Goal: Task Accomplishment & Management: Manage account settings

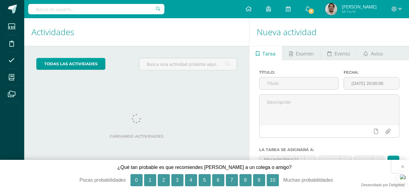
click at [403, 166] on button "×" at bounding box center [400, 166] width 18 height 13
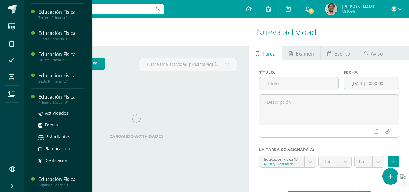
scroll to position [131, 0]
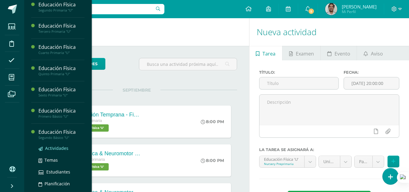
click at [58, 151] on link "Actividades" at bounding box center [61, 147] width 46 height 7
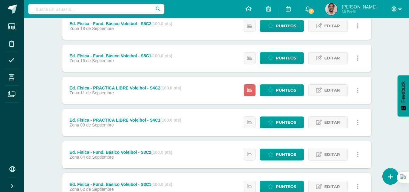
scroll to position [215, 0]
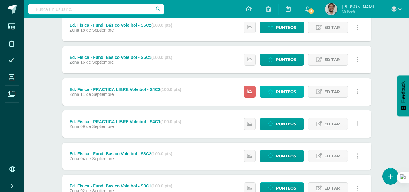
click at [269, 93] on icon at bounding box center [271, 91] width 6 height 5
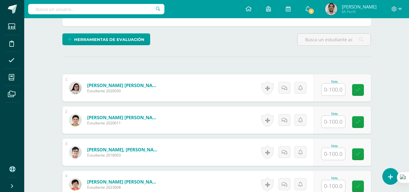
scroll to position [148, 0]
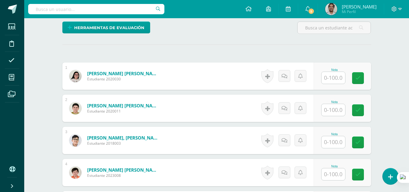
click at [334, 76] on input "text" at bounding box center [333, 78] width 24 height 12
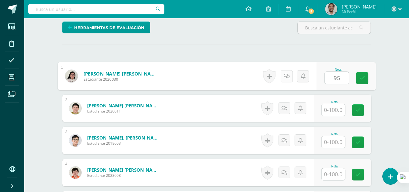
type input "95"
click at [288, 75] on icon at bounding box center [286, 75] width 6 height 5
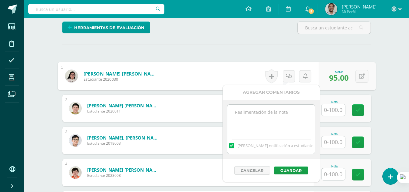
click at [254, 146] on span "Mandar notificación a estudiante" at bounding box center [275, 145] width 76 height 5
click at [0, 0] on input "Mandar notificación a estudiante" at bounding box center [0, 0] width 0 height 0
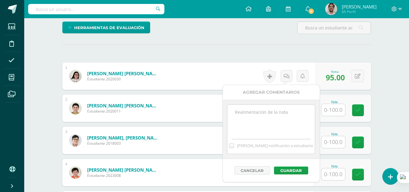
click at [258, 123] on textarea at bounding box center [270, 119] width 87 height 30
type textarea "MEJORAR PRACTICA DE EJERCICIOS EN CLASE"
click at [297, 169] on button "Guardar" at bounding box center [291, 170] width 34 height 8
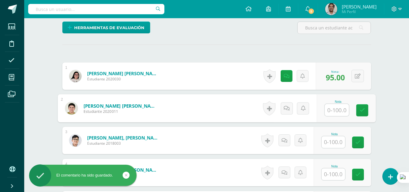
click at [337, 109] on input "text" at bounding box center [336, 110] width 24 height 12
type input "100"
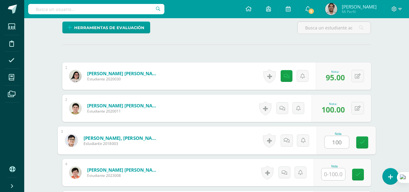
type input "100"
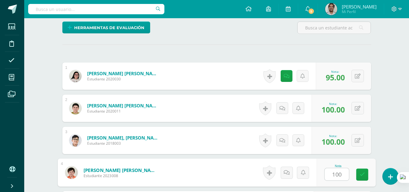
type input "100"
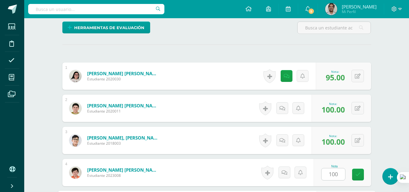
scroll to position [258, 0]
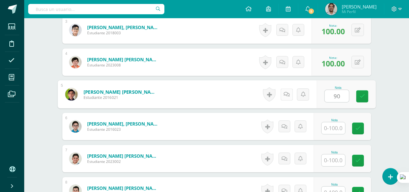
type input "90"
click at [283, 94] on link at bounding box center [286, 94] width 12 height 12
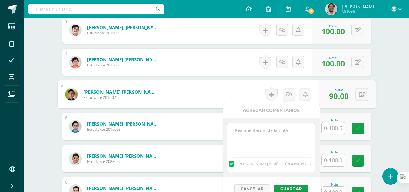
click at [256, 163] on span "Mandar notificación a estudiante" at bounding box center [275, 163] width 76 height 5
click at [0, 0] on input "Mandar notificación a estudiante" at bounding box center [0, 0] width 0 height 0
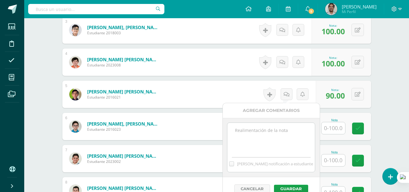
click at [257, 145] on textarea at bounding box center [270, 138] width 87 height 30
type textarea "MEJORAR PRACTICA DE EJERCICIOS EN CLASE"
click at [286, 185] on button "Guardar" at bounding box center [291, 188] width 34 height 8
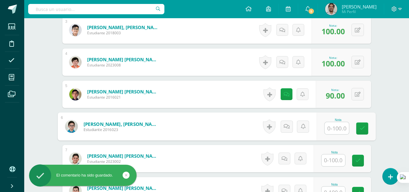
click at [329, 128] on input "text" at bounding box center [336, 128] width 24 height 12
type input "95"
click at [286, 126] on icon at bounding box center [286, 125] width 6 height 5
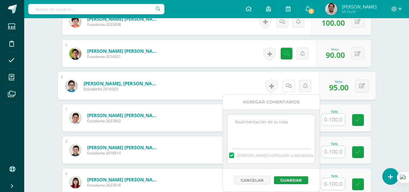
scroll to position [301, 0]
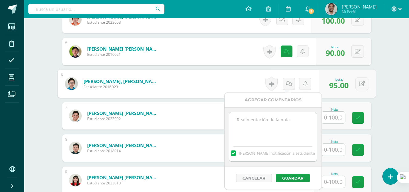
click at [255, 152] on span "[PERSON_NAME] notificación a estudiante" at bounding box center [277, 152] width 76 height 5
click at [0, 0] on input "[PERSON_NAME] notificación a estudiante" at bounding box center [0, 0] width 0 height 0
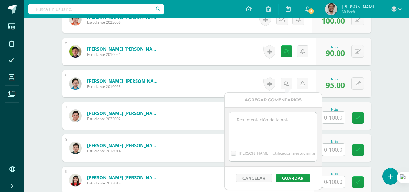
click at [254, 143] on div "[PERSON_NAME] notificación a estudiante" at bounding box center [272, 151] width 87 height 19
click at [253, 119] on textarea at bounding box center [272, 127] width 87 height 30
type textarea "MEJORAR PRACTICA DE EJERCICIOS EN CLASE"
click at [289, 176] on button "Guardar" at bounding box center [293, 178] width 34 height 8
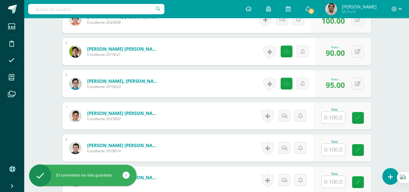
click at [336, 119] on input "text" at bounding box center [333, 117] width 24 height 12
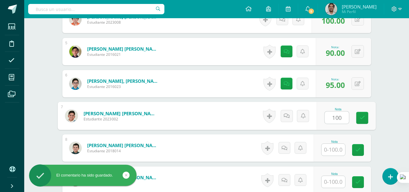
type input "100"
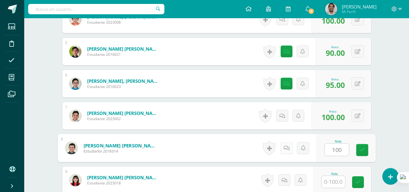
type input "100"
click at [286, 146] on icon at bounding box center [286, 147] width 6 height 5
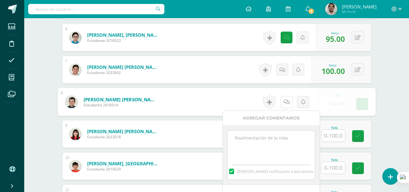
scroll to position [350, 0]
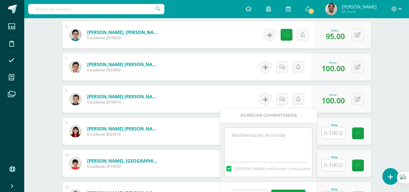
click at [244, 171] on div "[PERSON_NAME] notificación a estudiante" at bounding box center [268, 167] width 87 height 19
click at [243, 167] on span "[PERSON_NAME] notificación a estudiante" at bounding box center [273, 168] width 76 height 5
click at [0, 0] on input "[PERSON_NAME] notificación a estudiante" at bounding box center [0, 0] width 0 height 0
click at [252, 150] on textarea at bounding box center [268, 142] width 87 height 30
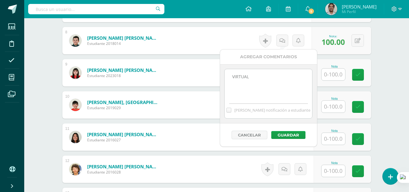
scroll to position [408, 0]
type textarea "VIRTUAL"
click at [288, 135] on button "Guardar" at bounding box center [286, 134] width 34 height 8
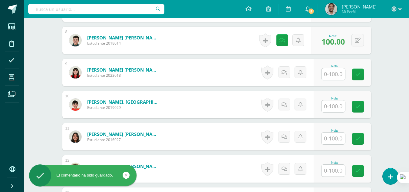
click at [334, 74] on input "text" at bounding box center [333, 74] width 24 height 12
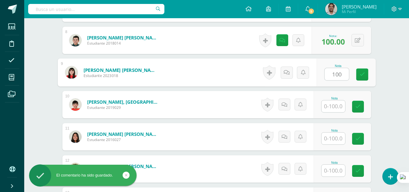
type input "100"
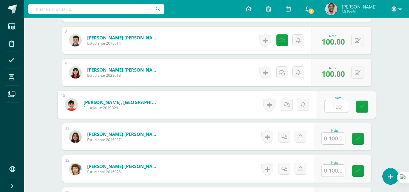
type input "100"
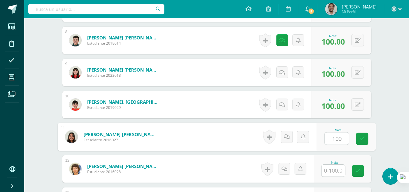
type input "100"
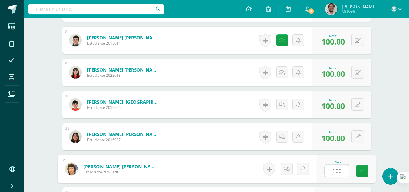
type input "100"
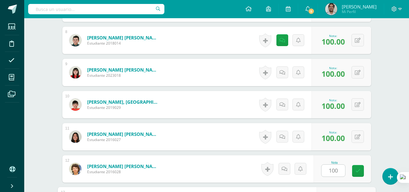
scroll to position [515, 0]
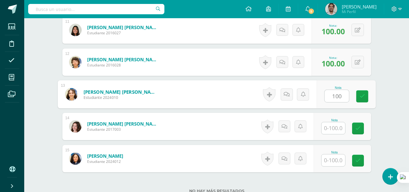
type input "100"
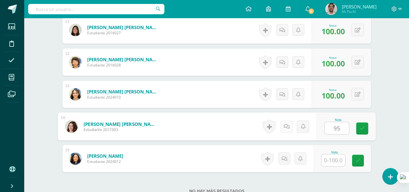
type input "95"
click at [287, 129] on link at bounding box center [286, 126] width 12 height 12
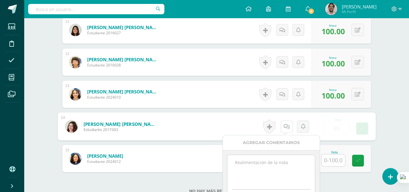
scroll to position [535, 0]
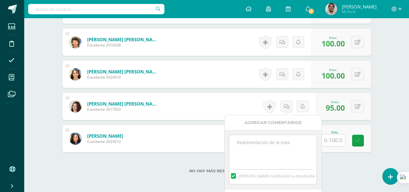
click at [264, 173] on span "[PERSON_NAME] notificación a estudiante" at bounding box center [277, 175] width 76 height 5
click at [0, 0] on input "[PERSON_NAME] notificación a estudiante" at bounding box center [0, 0] width 0 height 0
click at [258, 150] on textarea at bounding box center [272, 150] width 87 height 30
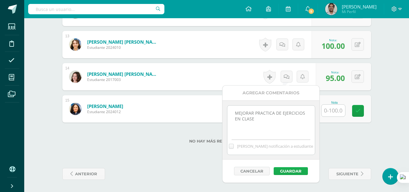
type textarea "MEJORAR PRACTICA DE EJERCICIOS EN CLASE"
click at [288, 169] on button "Guardar" at bounding box center [291, 171] width 34 height 8
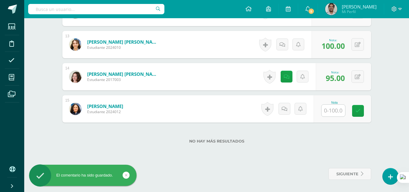
click at [329, 112] on input "text" at bounding box center [333, 110] width 24 height 12
type input "100"
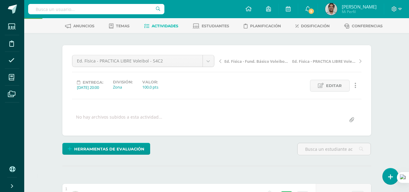
scroll to position [0, 0]
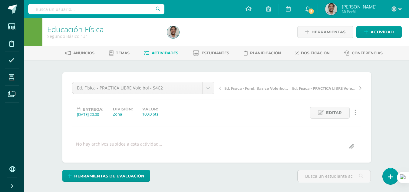
click at [168, 53] on span "Actividades" at bounding box center [165, 53] width 27 height 5
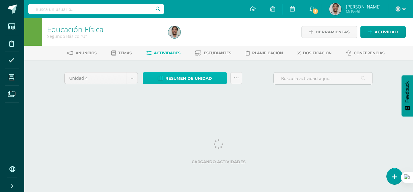
click at [185, 76] on span "Resumen de unidad" at bounding box center [189, 78] width 47 height 11
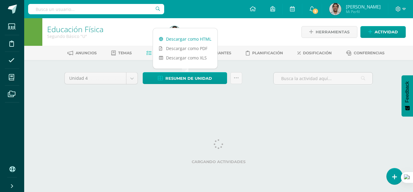
click at [199, 42] on link "Descargar como HTML" at bounding box center [185, 38] width 64 height 9
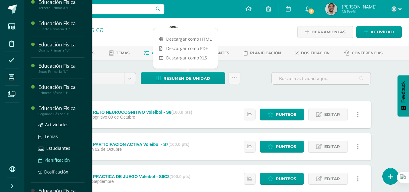
scroll to position [192, 0]
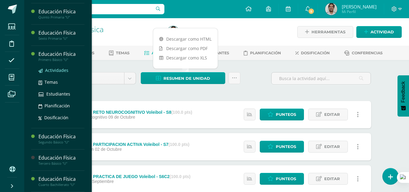
click at [55, 70] on span "Actividades" at bounding box center [56, 70] width 23 height 6
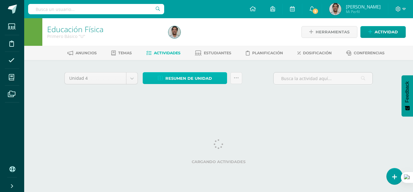
click at [194, 74] on span "Resumen de unidad" at bounding box center [189, 78] width 47 height 11
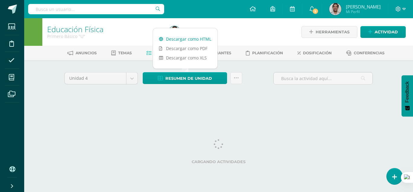
click at [191, 38] on link "Descargar como HTML" at bounding box center [185, 38] width 64 height 9
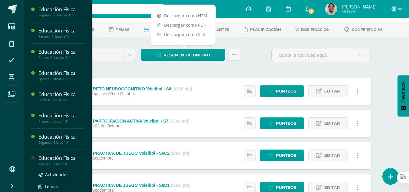
scroll to position [126, 0]
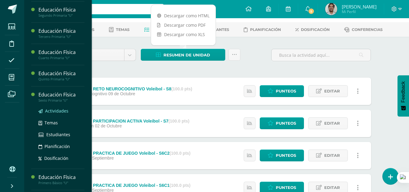
click at [55, 114] on span "Actividades" at bounding box center [56, 111] width 23 height 6
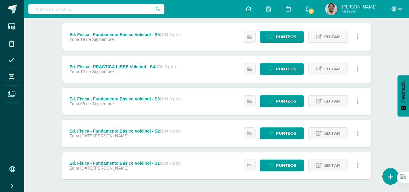
scroll to position [167, 0]
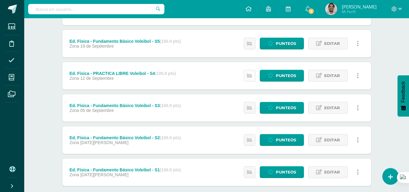
click at [254, 72] on link at bounding box center [250, 76] width 12 height 12
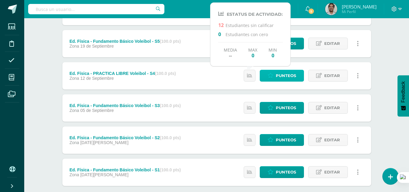
click at [271, 74] on icon at bounding box center [271, 75] width 6 height 5
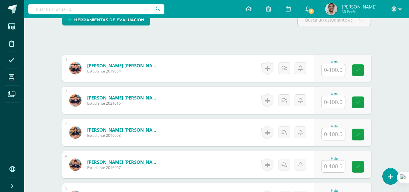
scroll to position [157, 0]
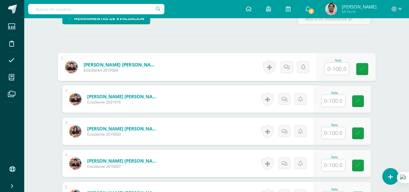
click at [334, 70] on input "text" at bounding box center [336, 69] width 24 height 12
click at [284, 68] on icon at bounding box center [286, 66] width 6 height 5
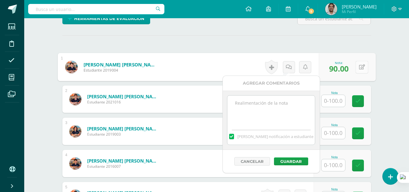
click at [360, 71] on button at bounding box center [361, 67] width 13 height 13
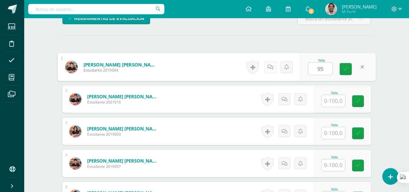
type input "95"
click at [273, 69] on icon at bounding box center [270, 66] width 6 height 5
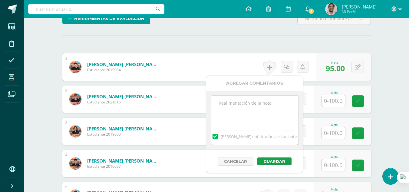
click at [249, 137] on span "[PERSON_NAME] notificación a estudiante" at bounding box center [259, 135] width 76 height 5
click at [0, 0] on input "Mandar notificación a estudiante" at bounding box center [0, 0] width 0 height 0
click at [248, 125] on textarea at bounding box center [254, 110] width 87 height 30
type textarea "MEJORAR PRACTICA DE EJERCICIOS"
click at [277, 162] on button "Guardar" at bounding box center [274, 161] width 34 height 8
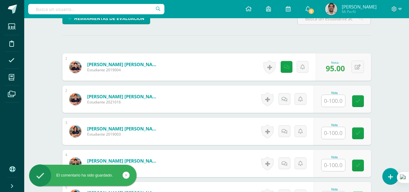
click at [327, 99] on input "text" at bounding box center [333, 101] width 24 height 12
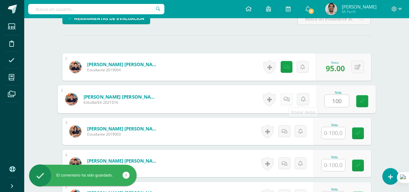
type input "100"
click at [286, 99] on icon at bounding box center [286, 98] width 6 height 5
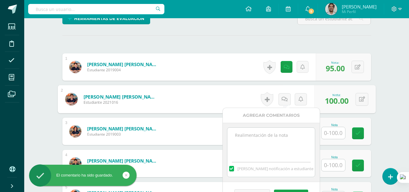
click at [247, 170] on span "[PERSON_NAME] notificación a estudiante" at bounding box center [275, 168] width 76 height 5
click at [0, 0] on input "[PERSON_NAME] notificación a estudiante" at bounding box center [0, 0] width 0 height 0
click at [247, 170] on span "[PERSON_NAME] notificación a estudiante" at bounding box center [275, 168] width 76 height 5
click at [0, 0] on input "[PERSON_NAME] notificación a estudiante" at bounding box center [0, 0] width 0 height 0
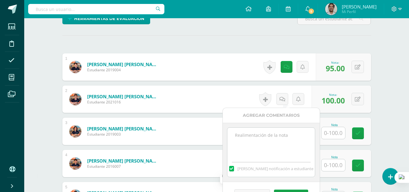
click at [234, 170] on label at bounding box center [231, 168] width 5 height 5
click at [0, 0] on input "[PERSON_NAME] notificación a estudiante" at bounding box center [0, 0] width 0 height 0
click at [242, 151] on textarea at bounding box center [270, 142] width 87 height 30
click at [250, 133] on textarea "CONSIDRACION POR ESTAR INDISPUESTO" at bounding box center [270, 142] width 87 height 30
type textarea "CONSIDERACION POR ESTAR INDISPUESTO"
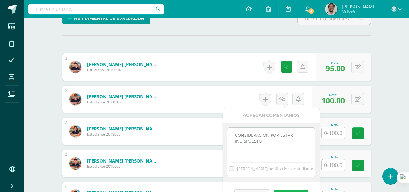
click at [294, 189] on button "Guardar" at bounding box center [291, 193] width 34 height 8
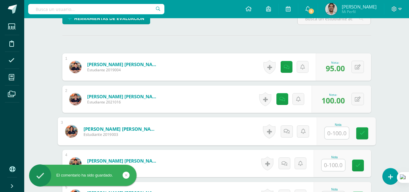
click at [333, 134] on input "text" at bounding box center [336, 133] width 24 height 12
type input "100"
click at [286, 132] on icon at bounding box center [286, 130] width 6 height 5
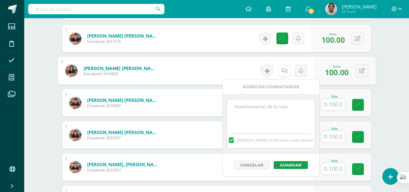
scroll to position [225, 0]
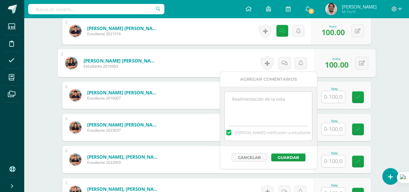
click at [247, 131] on span "Mandar notificación a estudiante" at bounding box center [273, 132] width 76 height 5
click at [0, 0] on input "Mandar notificación a estudiante" at bounding box center [0, 0] width 0 height 0
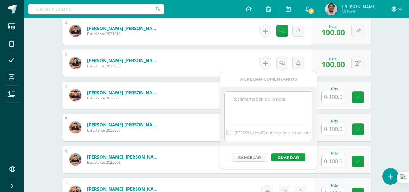
click at [248, 111] on textarea at bounding box center [268, 106] width 87 height 30
type textarea "CONSIDERACION POR ESTAR INDISPUESTA"
click at [300, 159] on button "Guardar" at bounding box center [288, 157] width 34 height 8
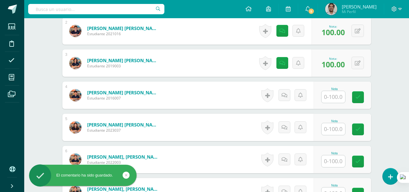
click at [327, 95] on input "text" at bounding box center [333, 97] width 24 height 12
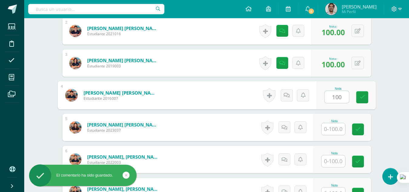
type input "100"
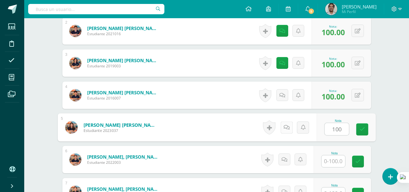
type input "100"
click at [288, 126] on icon at bounding box center [286, 126] width 6 height 5
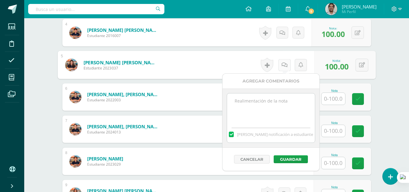
scroll to position [290, 0]
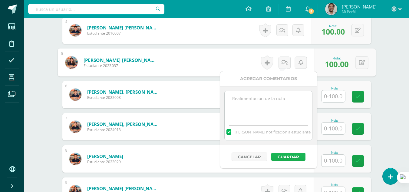
click at [283, 154] on button "Guardar" at bounding box center [288, 157] width 34 height 8
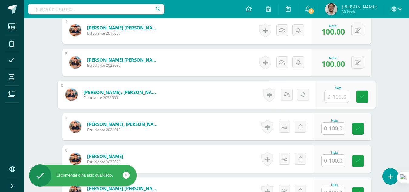
click at [330, 99] on input "text" at bounding box center [336, 96] width 24 height 12
type input "100"
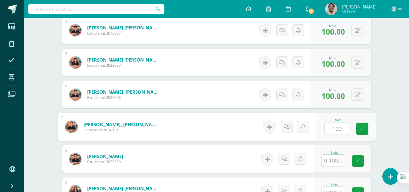
type input "100"
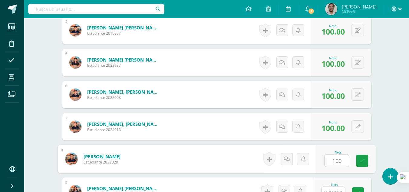
type input "100"
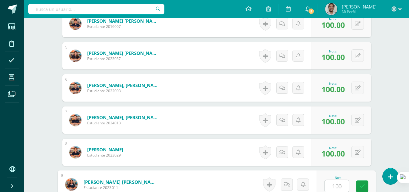
type input "100"
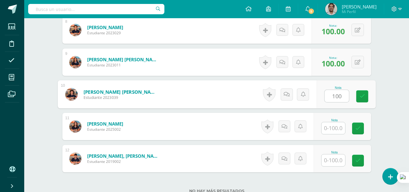
type input "100"
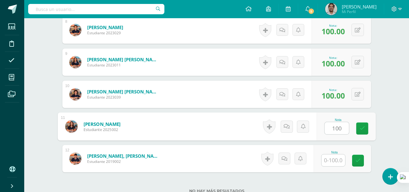
type input "100"
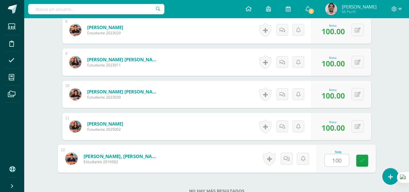
type input "100"
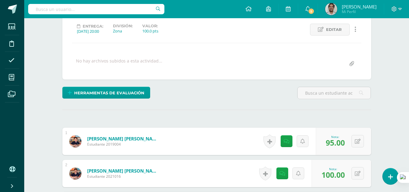
scroll to position [0, 0]
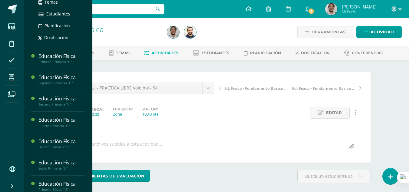
scroll to position [120, 0]
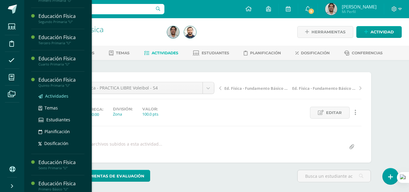
click at [61, 99] on span "Actividades" at bounding box center [56, 96] width 23 height 6
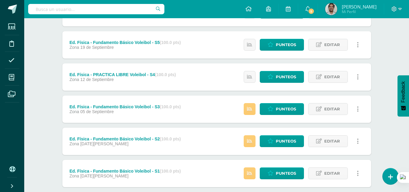
scroll to position [164, 0]
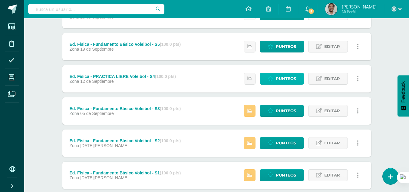
click at [294, 74] on span "Punteos" at bounding box center [286, 78] width 20 height 11
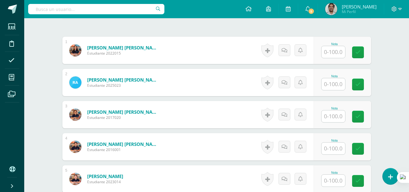
scroll to position [176, 0]
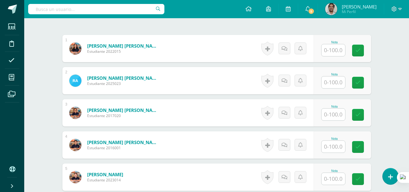
click at [330, 51] on input "text" at bounding box center [333, 50] width 24 height 12
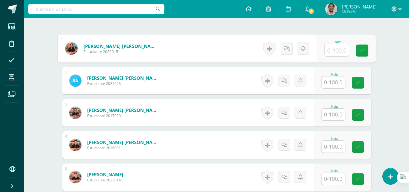
click at [331, 85] on input "text" at bounding box center [333, 82] width 24 height 12
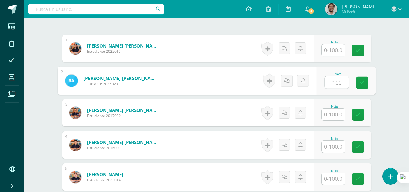
type input "100"
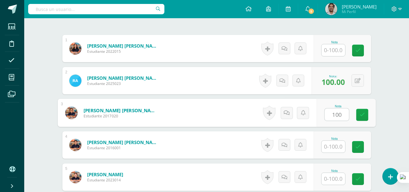
type input "100"
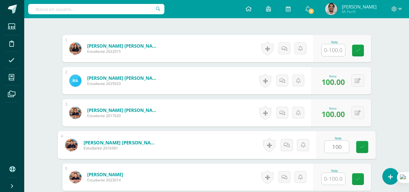
type input "100"
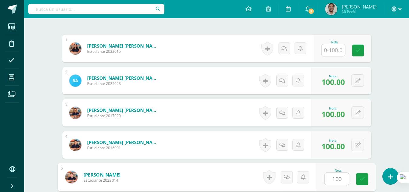
type input "100"
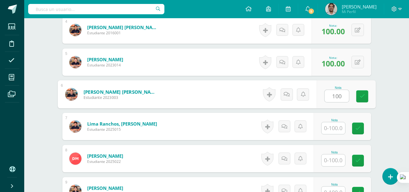
type input "100"
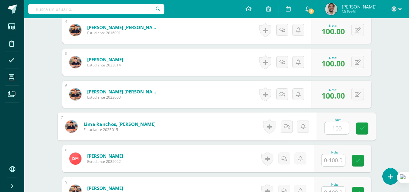
type input "100"
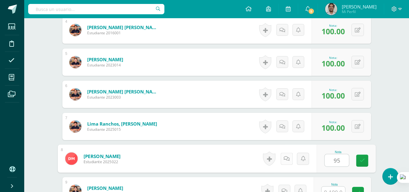
type input "95"
click at [289, 159] on link at bounding box center [286, 158] width 12 height 12
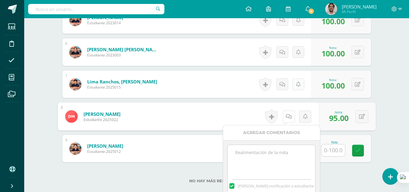
scroll to position [344, 0]
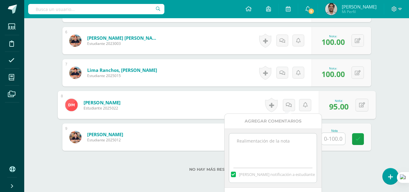
click at [261, 174] on span "[PERSON_NAME] notificación a estudiante" at bounding box center [277, 173] width 76 height 5
click at [0, 0] on input "[PERSON_NAME] notificación a estudiante" at bounding box center [0, 0] width 0 height 0
click at [262, 156] on textarea at bounding box center [272, 148] width 87 height 30
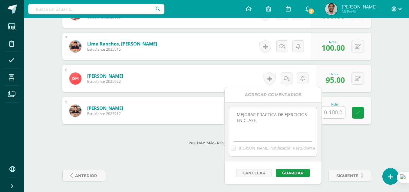
scroll to position [371, 0]
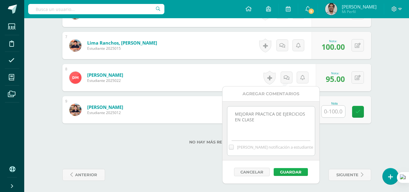
type textarea "MEJORAR PRACTICA DE EJERCICIOS EN CLASE"
click at [293, 174] on button "Guardar" at bounding box center [291, 172] width 34 height 8
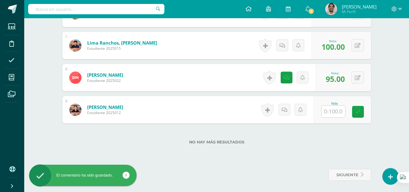
click at [327, 117] on input "text" at bounding box center [333, 111] width 24 height 12
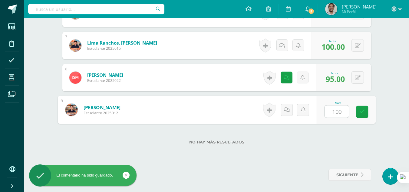
type input "100"
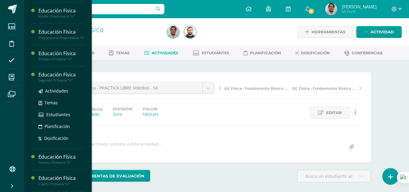
scroll to position [64, 0]
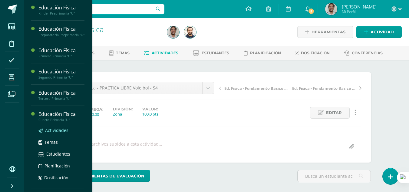
click at [58, 133] on span "Actividades" at bounding box center [56, 130] width 23 height 6
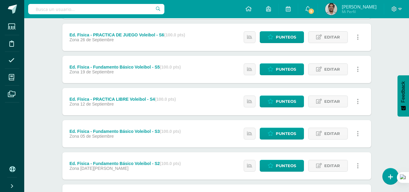
scroll to position [140, 0]
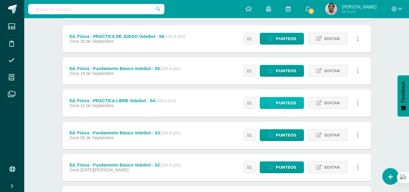
click at [280, 101] on span "Punteos" at bounding box center [286, 102] width 20 height 11
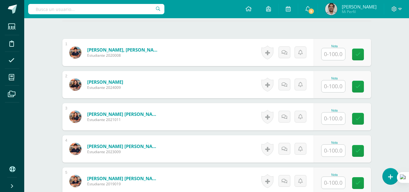
scroll to position [173, 0]
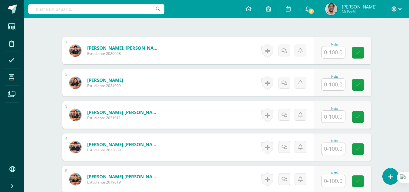
click at [334, 54] on input "text" at bounding box center [333, 52] width 24 height 12
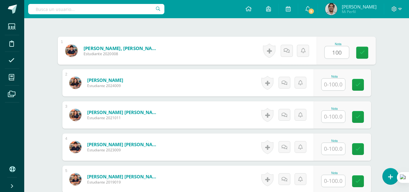
type input "100"
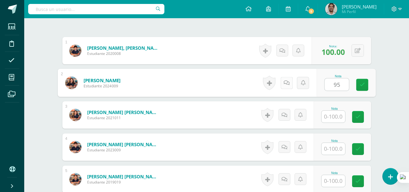
type input "95"
click at [287, 85] on icon at bounding box center [286, 82] width 6 height 5
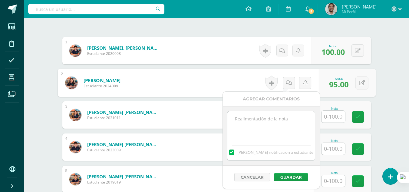
click at [271, 151] on span "[PERSON_NAME] notificación a estudiante" at bounding box center [275, 151] width 76 height 5
click at [0, 0] on input "[PERSON_NAME] notificación a estudiante" at bounding box center [0, 0] width 0 height 0
click at [268, 139] on textarea at bounding box center [270, 126] width 87 height 30
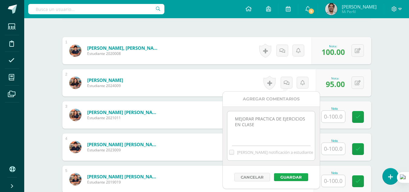
type textarea "MEJORAR PRACTICA DE EJERCICIOS EN CLASE"
click at [288, 176] on button "Guardar" at bounding box center [291, 177] width 34 height 8
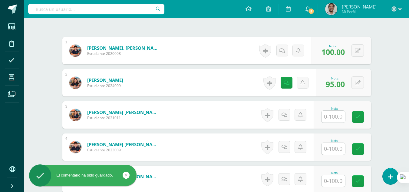
click at [329, 117] on input "text" at bounding box center [333, 116] width 24 height 12
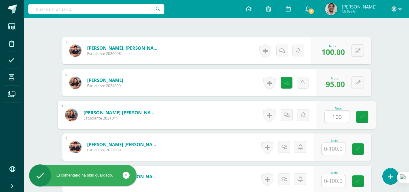
type input "100"
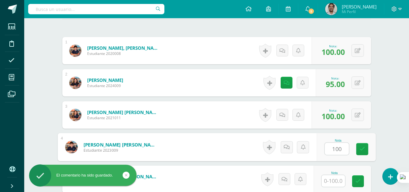
type input "100"
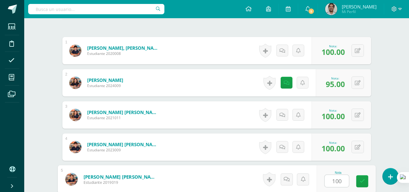
type input "100"
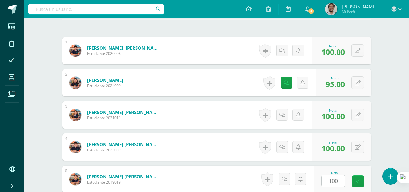
scroll to position [290, 0]
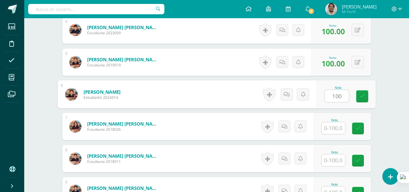
type input "100"
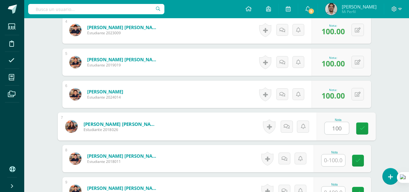
type input "100"
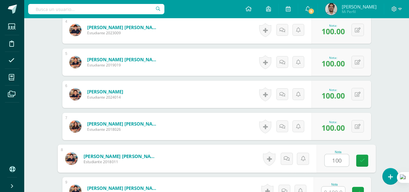
type input "100"
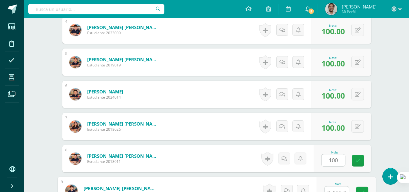
scroll to position [297, 0]
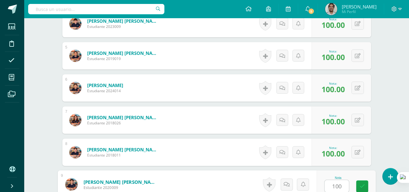
type input "100"
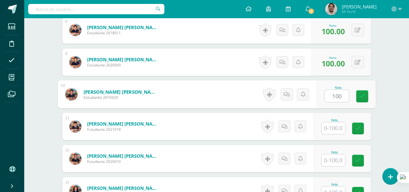
type input "100"
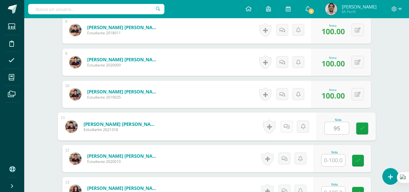
type input "95"
click at [285, 127] on icon at bounding box center [286, 125] width 6 height 5
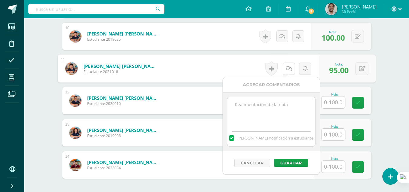
scroll to position [477, 0]
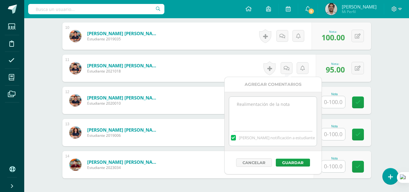
click at [255, 136] on span "[PERSON_NAME] notificación a estudiante" at bounding box center [277, 137] width 76 height 5
click at [0, 0] on input "[PERSON_NAME] notificación a estudiante" at bounding box center [0, 0] width 0 height 0
click at [264, 94] on div "Mandar notificación a estudiante" at bounding box center [273, 121] width 97 height 59
click at [264, 112] on textarea at bounding box center [272, 112] width 87 height 30
type textarea "MEJORAR PRACTICA DE EJERCICIOS EN CLASE"
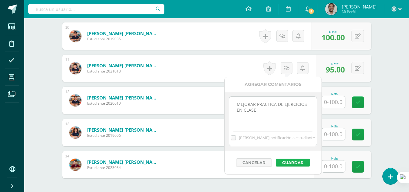
click at [281, 161] on button "Guardar" at bounding box center [293, 162] width 34 height 8
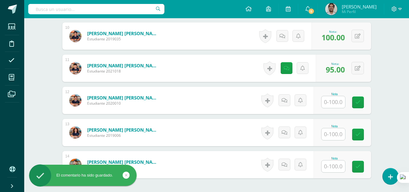
click at [329, 103] on input "text" at bounding box center [333, 102] width 24 height 12
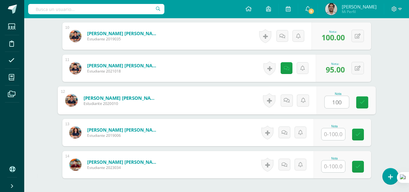
type input "100"
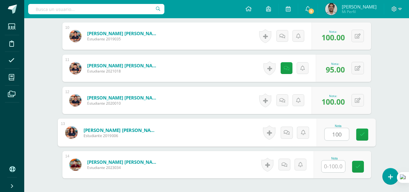
type input "100"
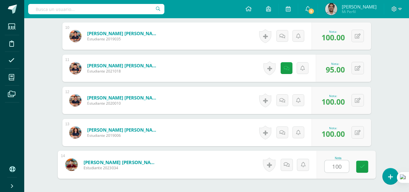
type input "100"
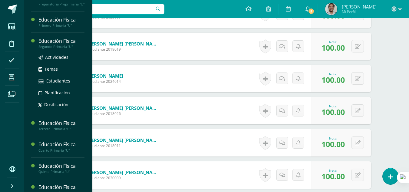
scroll to position [97, 0]
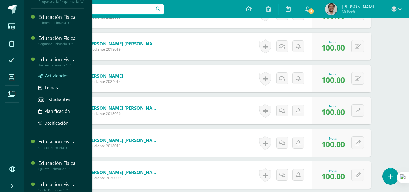
click at [60, 78] on span "Actividades" at bounding box center [56, 76] width 23 height 6
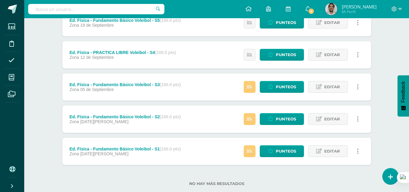
scroll to position [201, 0]
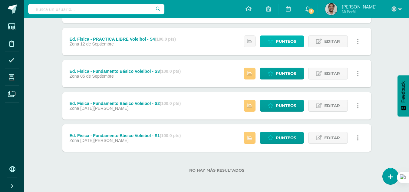
click at [281, 40] on span "Punteos" at bounding box center [286, 41] width 20 height 11
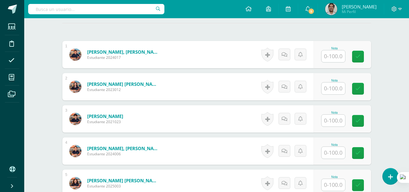
scroll to position [169, 0]
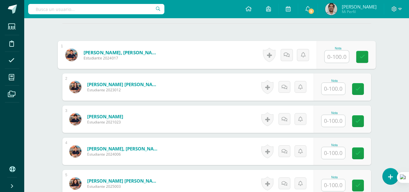
click at [331, 58] on input "text" at bounding box center [336, 57] width 24 height 12
type input "95"
click at [284, 54] on icon at bounding box center [286, 54] width 6 height 5
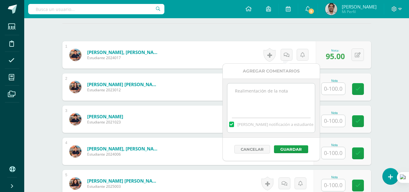
click at [276, 121] on div "[PERSON_NAME] notificación a estudiante" at bounding box center [270, 123] width 87 height 19
click at [257, 123] on span "[PERSON_NAME] notificación a estudiante" at bounding box center [275, 123] width 76 height 5
click at [0, 0] on input "[PERSON_NAME] notificación a estudiante" at bounding box center [0, 0] width 0 height 0
click at [259, 104] on textarea at bounding box center [270, 98] width 87 height 30
type textarea "MEJORAR PRACTICA DE EJERCICIOS EN CLASE"
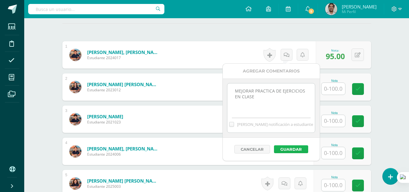
click at [281, 148] on button "Guardar" at bounding box center [291, 149] width 34 height 8
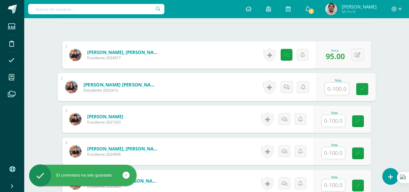
click at [337, 86] on input "text" at bounding box center [336, 89] width 24 height 12
type input "|"
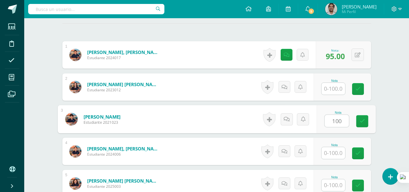
type input "100"
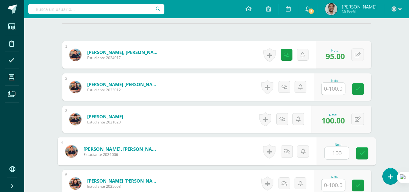
type input "100"
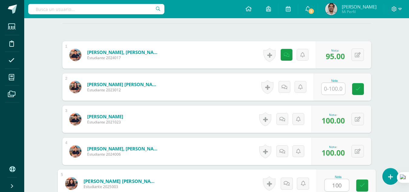
type input "100"
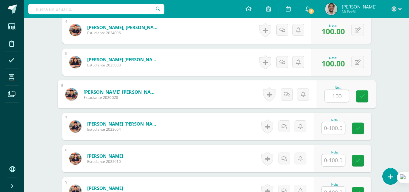
type input "100"
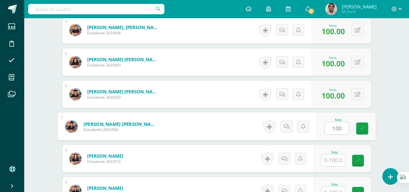
type input "100"
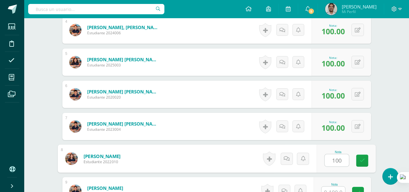
type input "100"
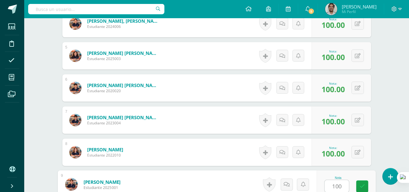
type input "100"
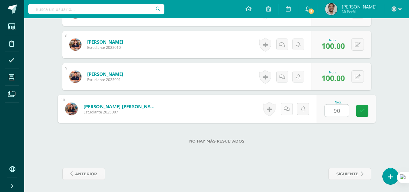
type input "90"
click at [288, 110] on icon at bounding box center [286, 108] width 6 height 5
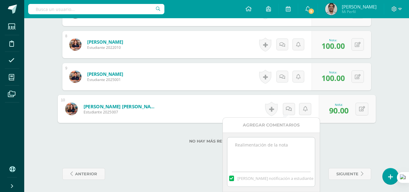
click at [258, 176] on span "[PERSON_NAME] notificación a estudiante" at bounding box center [275, 177] width 76 height 5
click at [0, 0] on input "[PERSON_NAME] notificación a estudiante" at bounding box center [0, 0] width 0 height 0
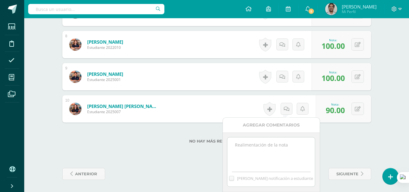
click at [262, 157] on textarea at bounding box center [270, 152] width 87 height 30
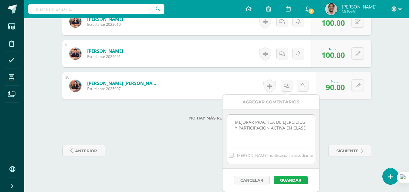
type textarea "MEJORAR PRACTICA DE EJERCICIOS Y PARTICIPACION ACTIVA EN CLASE"
click at [293, 178] on button "Guardar" at bounding box center [291, 180] width 34 height 8
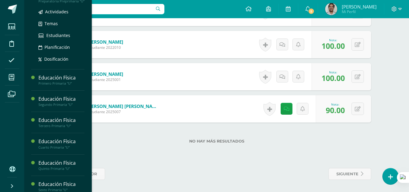
scroll to position [98, 0]
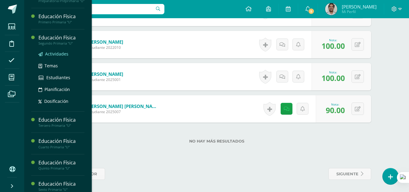
click at [51, 57] on span "Actividades" at bounding box center [56, 54] width 23 height 6
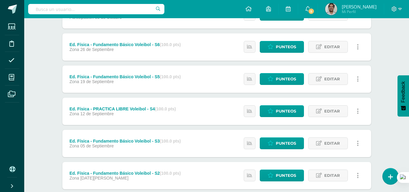
scroll to position [131, 0]
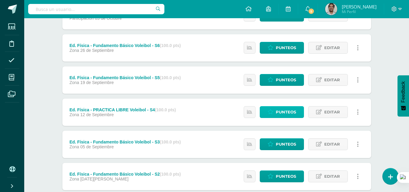
click at [270, 110] on icon at bounding box center [271, 111] width 6 height 5
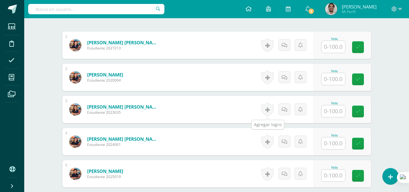
scroll to position [179, 0]
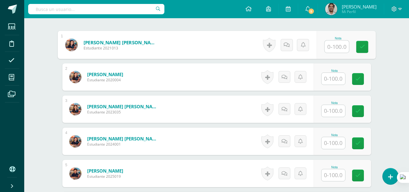
click at [335, 49] on input "text" at bounding box center [336, 47] width 24 height 12
type input "100"
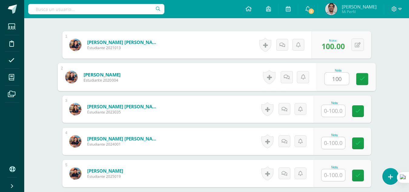
type input "100"
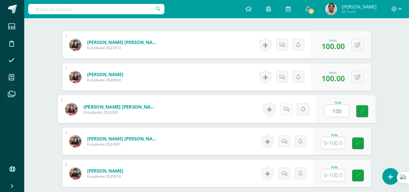
type input "100"
click at [288, 110] on icon at bounding box center [286, 108] width 6 height 5
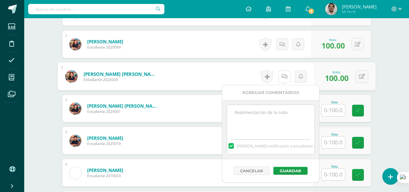
scroll to position [212, 0]
click at [249, 146] on span "Mandar notificación a estudiante" at bounding box center [273, 145] width 76 height 5
click at [0, 0] on input "Mandar notificación a estudiante" at bounding box center [0, 0] width 0 height 0
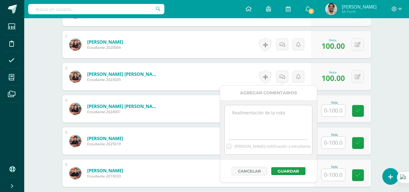
click at [249, 130] on textarea at bounding box center [268, 120] width 87 height 30
type textarea "VIRTUAL"
click at [290, 170] on button "Guardar" at bounding box center [288, 171] width 34 height 8
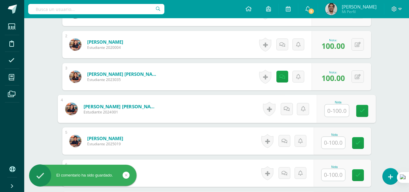
click at [331, 112] on input "text" at bounding box center [336, 110] width 24 height 12
type input "100"
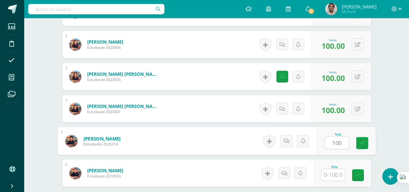
type input "100"
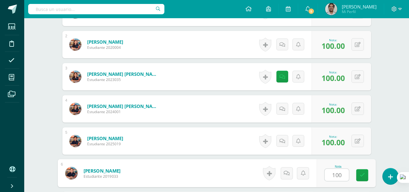
type input "100"
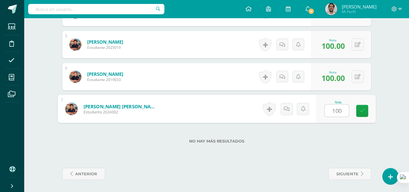
type input "100"
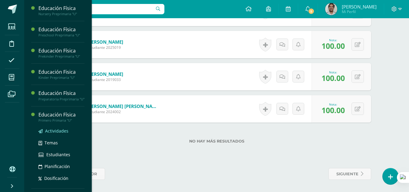
click at [55, 133] on span "Actividades" at bounding box center [56, 131] width 23 height 6
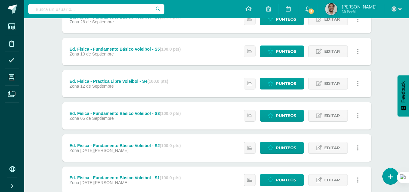
scroll to position [159, 0]
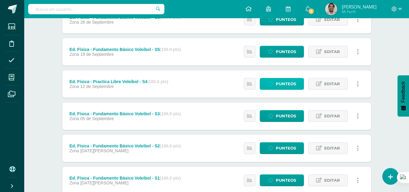
click at [288, 80] on span "Punteos" at bounding box center [286, 83] width 20 height 11
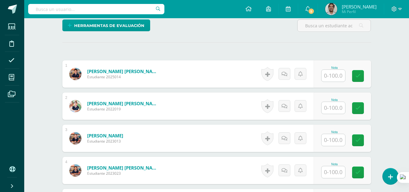
scroll to position [150, 0]
click at [334, 73] on input "text" at bounding box center [333, 75] width 24 height 12
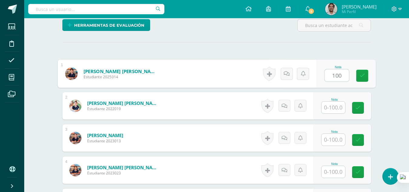
type input "100"
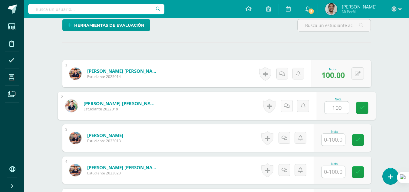
type input "100"
click at [285, 105] on icon at bounding box center [286, 105] width 6 height 5
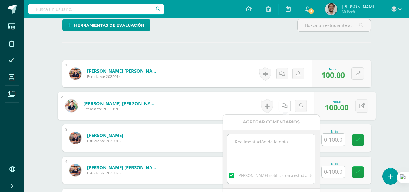
scroll to position [193, 0]
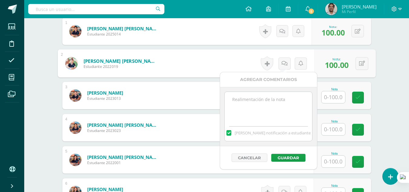
click at [258, 132] on span "[PERSON_NAME] notificación a estudiante" at bounding box center [273, 132] width 76 height 5
click at [0, 0] on input "[PERSON_NAME] notificación a estudiante" at bounding box center [0, 0] width 0 height 0
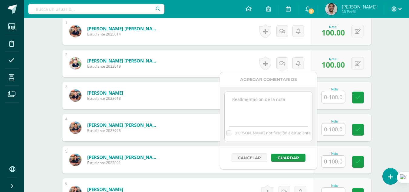
click at [256, 110] on textarea at bounding box center [268, 107] width 87 height 30
click at [288, 158] on button "Guardar" at bounding box center [288, 157] width 34 height 8
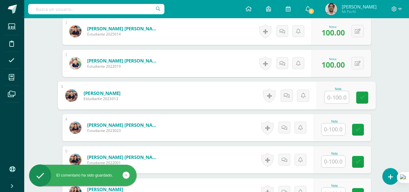
click at [332, 95] on input "text" at bounding box center [336, 97] width 24 height 12
type input "100"
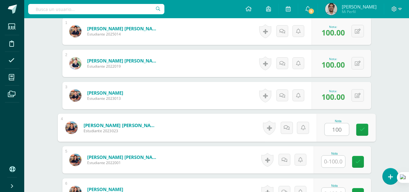
type input "100"
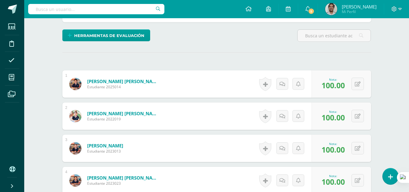
scroll to position [134, 0]
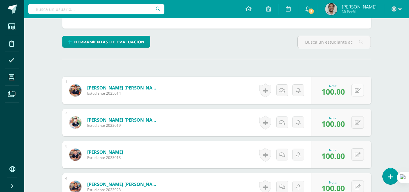
type input "95"
click at [353, 89] on div "0 Logros Logros obtenidos Aún no hay logros agregados Nota: 100.00" at bounding box center [341, 90] width 60 height 27
click at [360, 92] on icon at bounding box center [362, 89] width 6 height 5
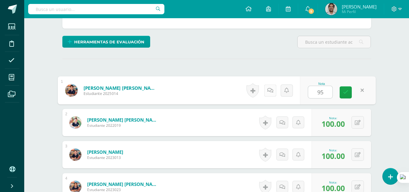
type input "95"
click at [269, 90] on icon at bounding box center [270, 89] width 6 height 5
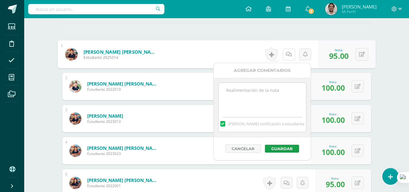
scroll to position [170, 0]
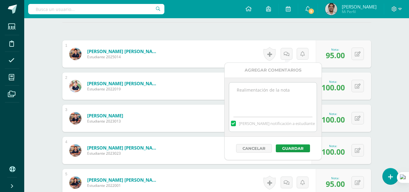
click at [254, 125] on span "[PERSON_NAME] notificación a estudiante" at bounding box center [277, 122] width 76 height 5
click at [0, 0] on input "[PERSON_NAME] notificación a estudiante" at bounding box center [0, 0] width 0 height 0
click at [254, 103] on textarea at bounding box center [272, 97] width 87 height 30
type textarea "MEJORAR PRACTICA DE EJERCICIOS EN CLASE"
click at [291, 147] on button "Guardar" at bounding box center [293, 148] width 34 height 8
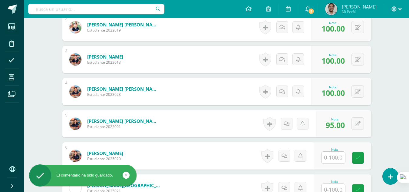
scroll to position [229, 0]
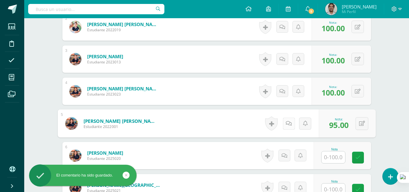
click at [287, 123] on icon at bounding box center [289, 122] width 6 height 5
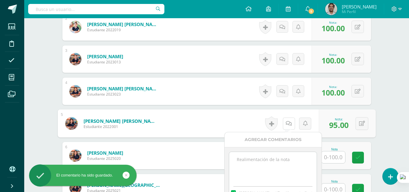
scroll to position [246, 0]
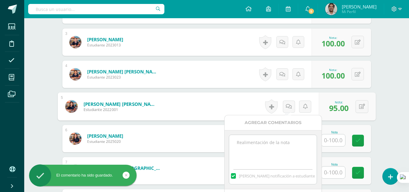
click at [258, 173] on span "Mandar notificación a estudiante" at bounding box center [277, 175] width 76 height 5
click at [0, 0] on input "Mandar notificación a estudiante" at bounding box center [0, 0] width 0 height 0
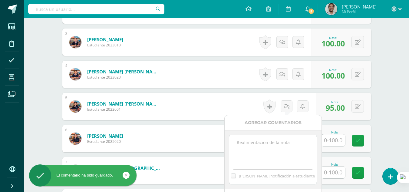
click at [257, 157] on textarea at bounding box center [272, 150] width 87 height 30
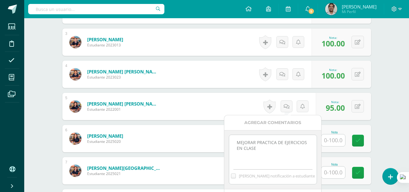
scroll to position [271, 0]
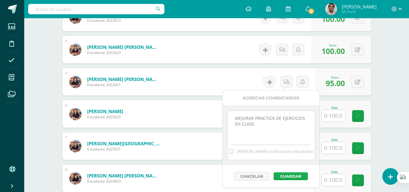
type textarea "MEJORAR PRACTICA DE EJERCICIOS EN CLASE"
click at [285, 175] on button "Guardar" at bounding box center [291, 176] width 34 height 8
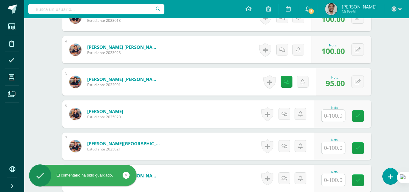
click at [330, 116] on input "text" at bounding box center [333, 116] width 24 height 12
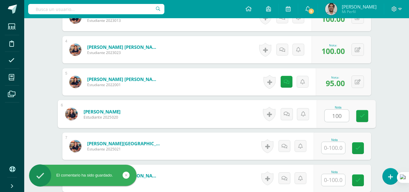
type input "100"
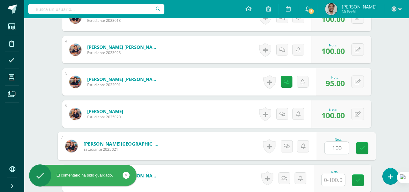
type input "100"
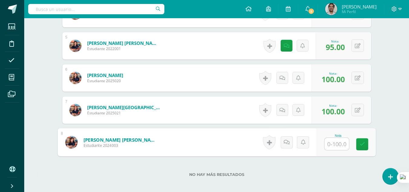
scroll to position [311, 0]
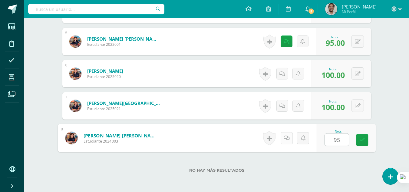
type input "95"
click at [287, 139] on icon at bounding box center [286, 137] width 6 height 5
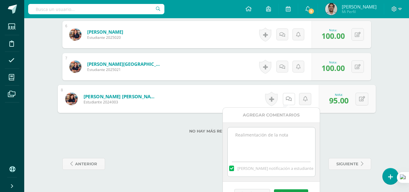
scroll to position [351, 0]
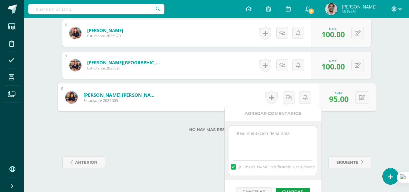
click at [248, 159] on div "Mandar notificación a estudiante" at bounding box center [272, 165] width 87 height 19
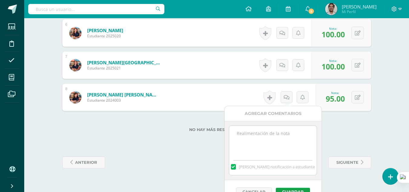
click at [247, 167] on span "Mandar notificación a estudiante" at bounding box center [277, 166] width 76 height 5
click at [0, 0] on input "Mandar notificación a estudiante" at bounding box center [0, 0] width 0 height 0
click at [251, 145] on textarea at bounding box center [272, 141] width 87 height 30
type textarea "K"
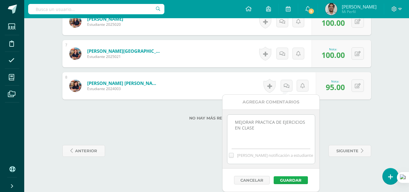
type textarea "MEJORAR PRACTICA DE EJERCICIOS EN CLASE"
click at [289, 178] on button "Guardar" at bounding box center [291, 180] width 34 height 8
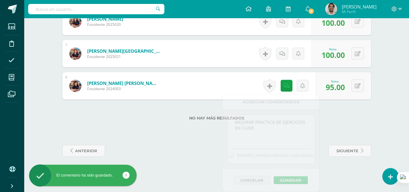
scroll to position [340, 0]
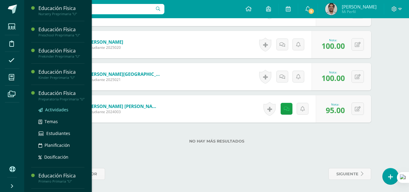
click at [54, 112] on span "Actividades" at bounding box center [56, 110] width 23 height 6
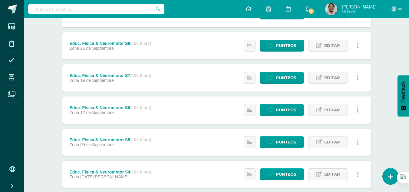
scroll to position [133, 0]
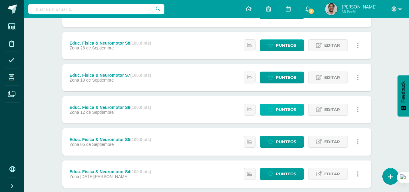
click at [284, 108] on span "Punteos" at bounding box center [286, 109] width 20 height 11
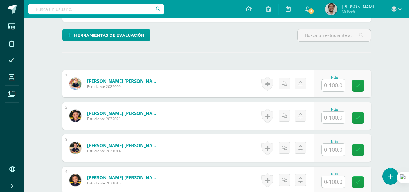
scroll to position [141, 0]
click at [337, 89] on input "text" at bounding box center [333, 85] width 24 height 12
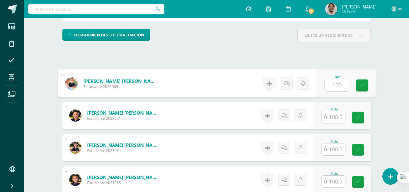
type input "100"
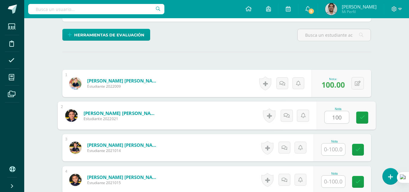
type input "100"
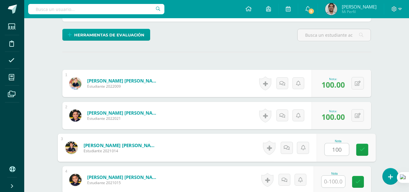
type input "100"
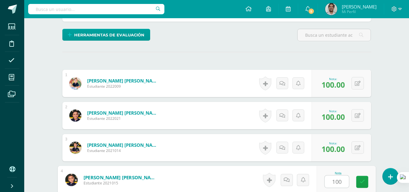
type input "100"
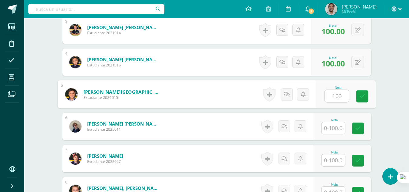
type input "100"
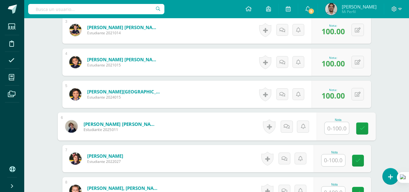
type input "1"
type input "95"
click at [284, 128] on icon at bounding box center [286, 125] width 6 height 5
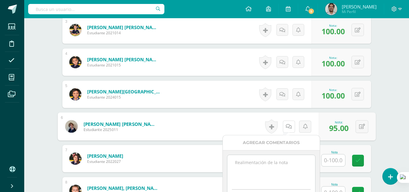
scroll to position [286, 0]
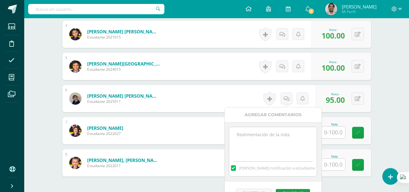
click at [253, 168] on span "Mandar notificación a estudiante" at bounding box center [277, 167] width 76 height 5
click at [0, 0] on input "Mandar notificación a estudiante" at bounding box center [0, 0] width 0 height 0
click at [252, 144] on textarea at bounding box center [272, 142] width 87 height 30
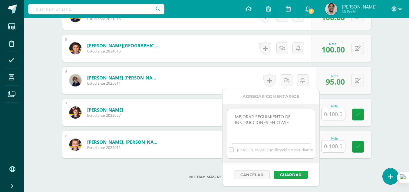
type textarea "MEJORAR SEGUIMIENTO DE INSTRUCCIONES EN CLASE"
click at [290, 174] on button "Guardar" at bounding box center [291, 174] width 34 height 8
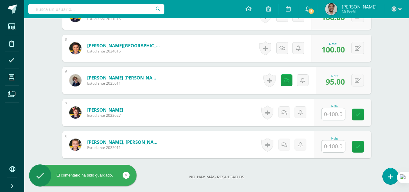
click at [332, 115] on input "text" at bounding box center [333, 114] width 24 height 12
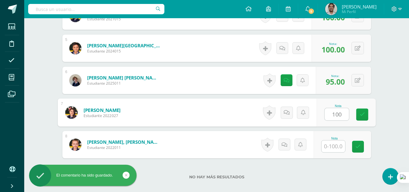
type input "100"
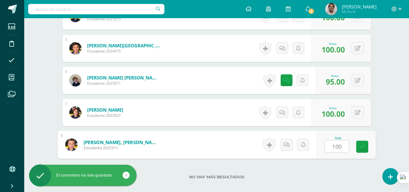
type input "100"
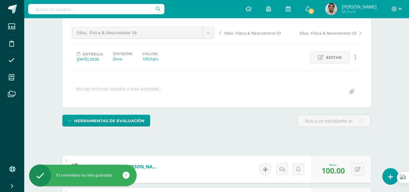
scroll to position [47, 0]
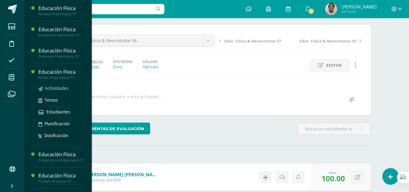
click at [56, 86] on span "Actividades" at bounding box center [56, 88] width 23 height 6
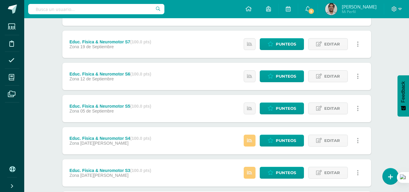
scroll to position [167, 0]
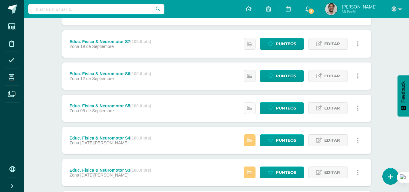
click at [252, 110] on icon at bounding box center [249, 107] width 5 height 5
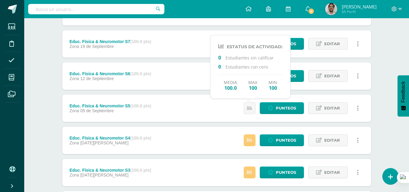
click at [198, 89] on div "Educ. Física & Neuromotor S6 (100.0 pts) Zona 12 de Septiembre Estatus de Activ…" at bounding box center [216, 75] width 309 height 27
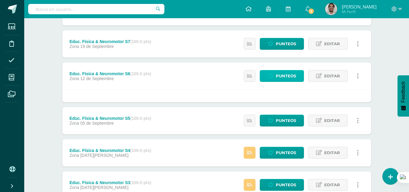
click at [271, 77] on icon at bounding box center [271, 75] width 6 height 5
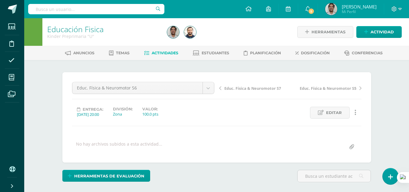
scroll to position [84, 0]
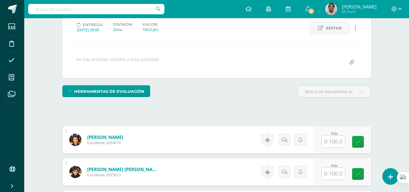
click at [338, 142] on input "text" at bounding box center [333, 141] width 24 height 12
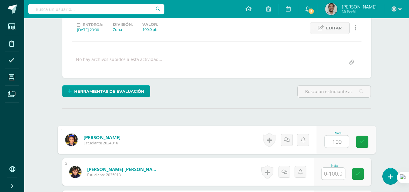
type input "100"
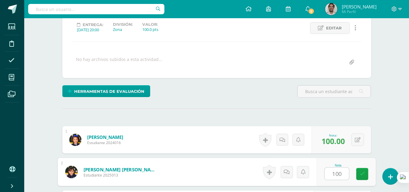
type input "100"
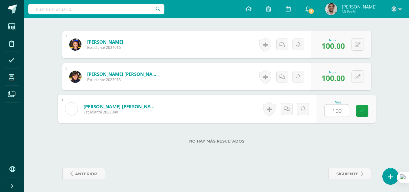
type input "100"
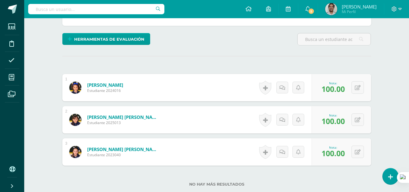
scroll to position [135, 0]
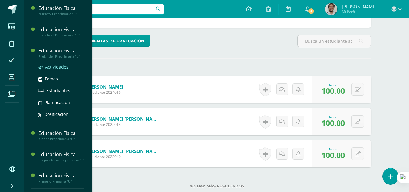
click at [49, 65] on span "Actividades" at bounding box center [56, 67] width 23 height 6
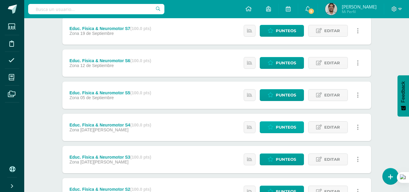
scroll to position [180, 0]
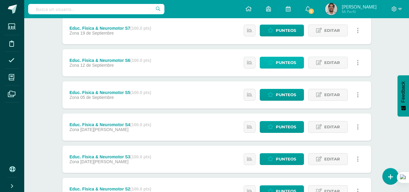
click at [269, 68] on link "Punteos" at bounding box center [282, 63] width 44 height 12
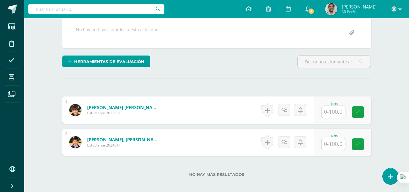
scroll to position [116, 0]
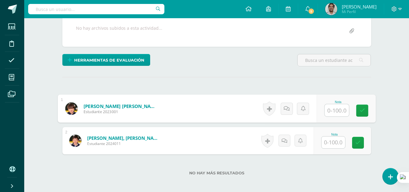
click at [332, 108] on input "text" at bounding box center [336, 110] width 24 height 12
type input "100"
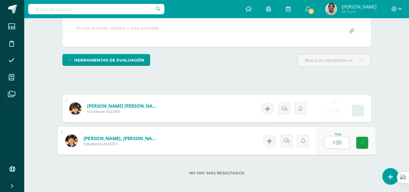
type input "100"
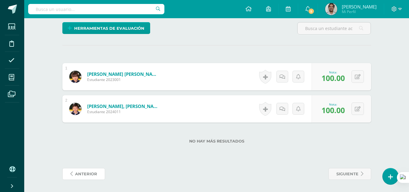
scroll to position [0, 0]
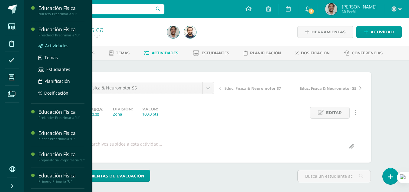
click at [58, 45] on span "Actividades" at bounding box center [56, 46] width 23 height 6
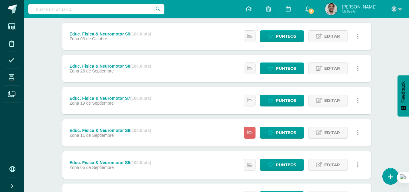
scroll to position [110, 0]
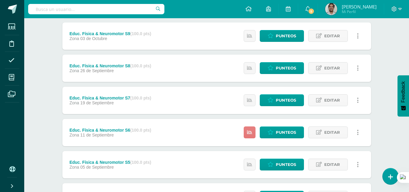
click at [249, 130] on icon at bounding box center [249, 132] width 5 height 5
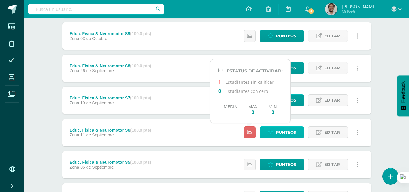
click at [275, 132] on link "Punteos" at bounding box center [282, 132] width 44 height 12
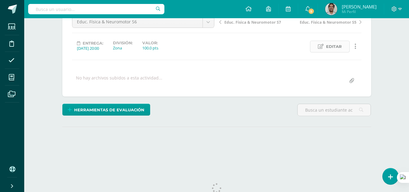
scroll to position [84, 0]
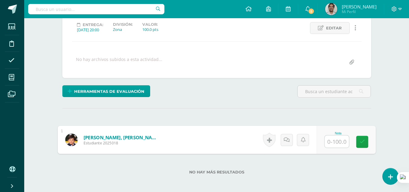
click at [331, 143] on input "text" at bounding box center [336, 141] width 24 height 12
type input "100"
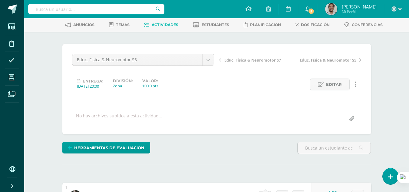
scroll to position [25, 0]
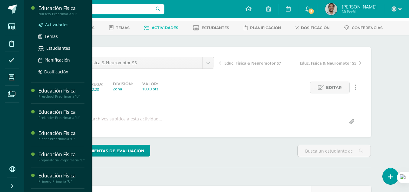
click at [62, 22] on span "Actividades" at bounding box center [56, 24] width 23 height 6
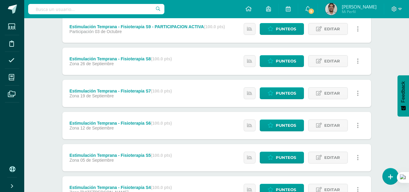
scroll to position [118, 0]
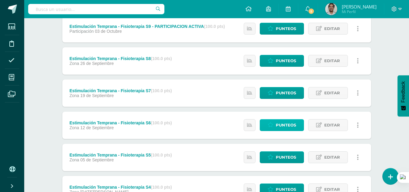
click at [274, 123] on link "Punteos" at bounding box center [282, 125] width 44 height 12
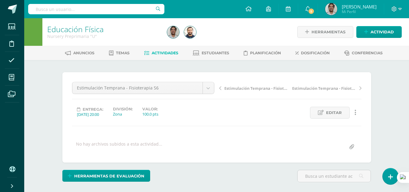
scroll to position [84, 0]
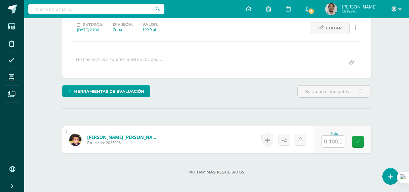
click at [332, 139] on input "text" at bounding box center [333, 141] width 24 height 12
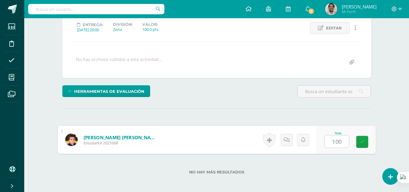
type input "100"
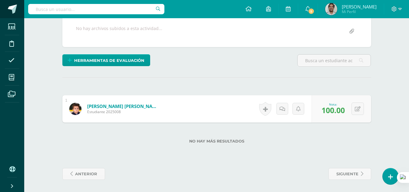
click at [15, 11] on span at bounding box center [12, 9] width 9 height 9
